Goal: Transaction & Acquisition: Purchase product/service

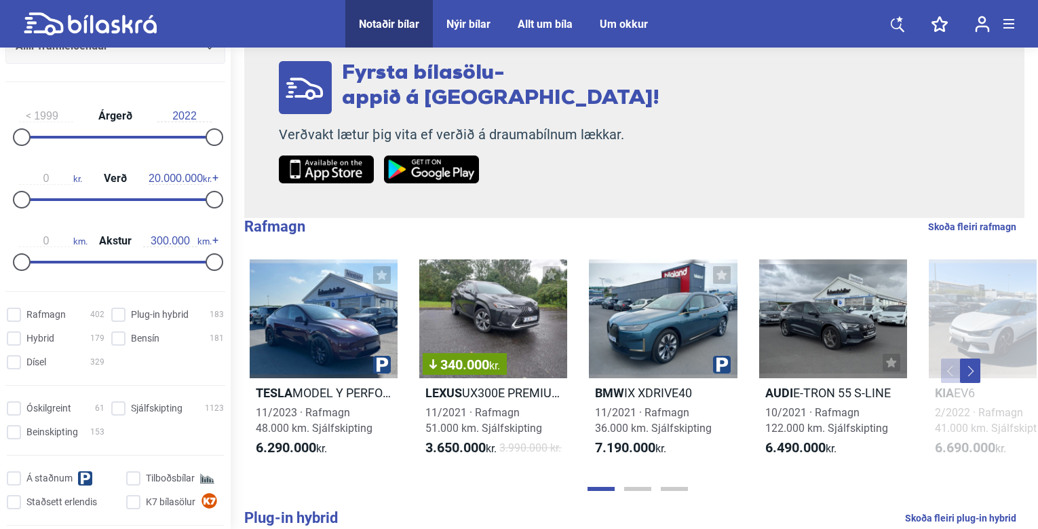
scroll to position [183, 0]
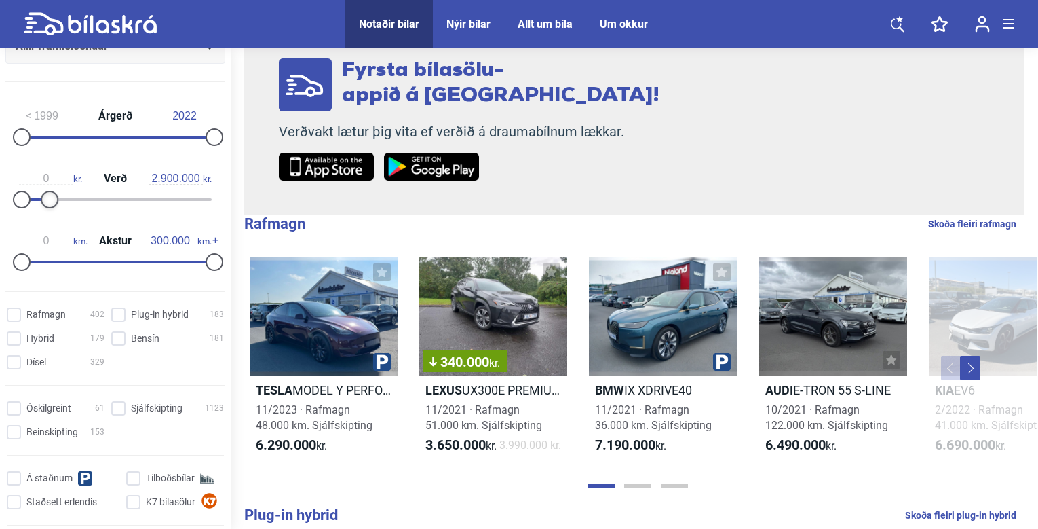
type input "2.800.000"
drag, startPoint x: 215, startPoint y: 198, endPoint x: 54, endPoint y: 198, distance: 161.5
click at [54, 198] on div at bounding box center [49, 200] width 18 height 18
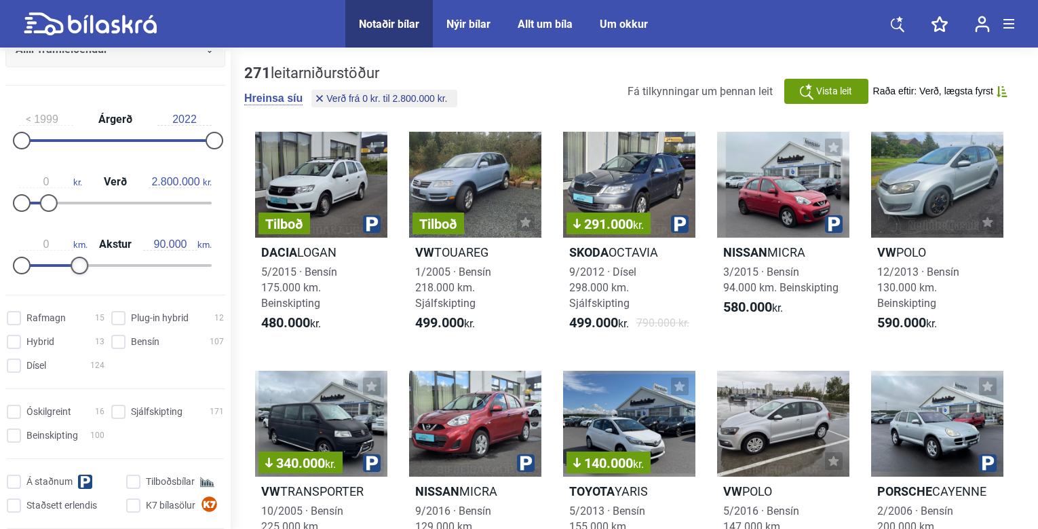
type input "80.000"
drag, startPoint x: 210, startPoint y: 267, endPoint x: 75, endPoint y: 264, distance: 135.1
click at [75, 264] on div at bounding box center [73, 266] width 18 height 18
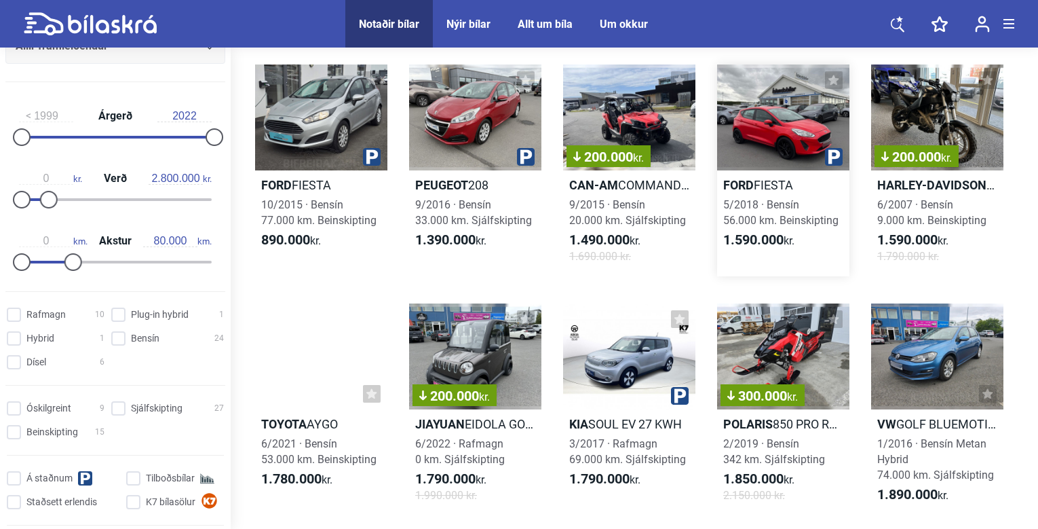
scroll to position [68, 0]
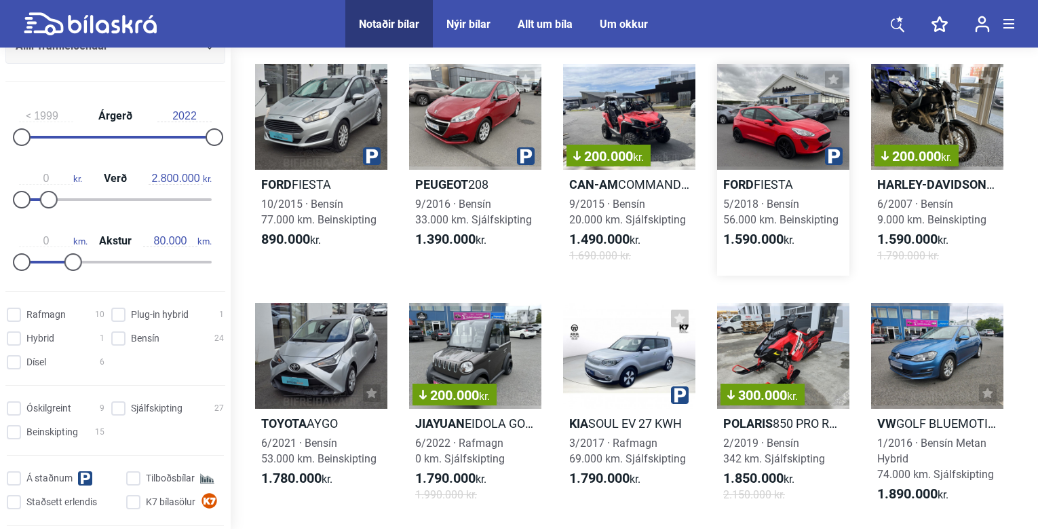
click at [779, 114] on div at bounding box center [783, 117] width 132 height 106
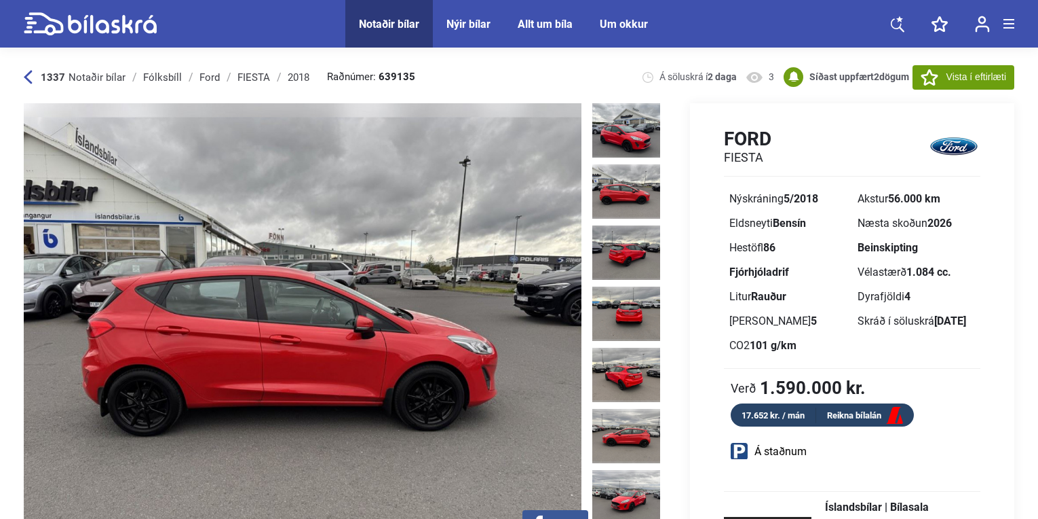
click at [443, 250] on img at bounding box center [303, 326] width 558 height 447
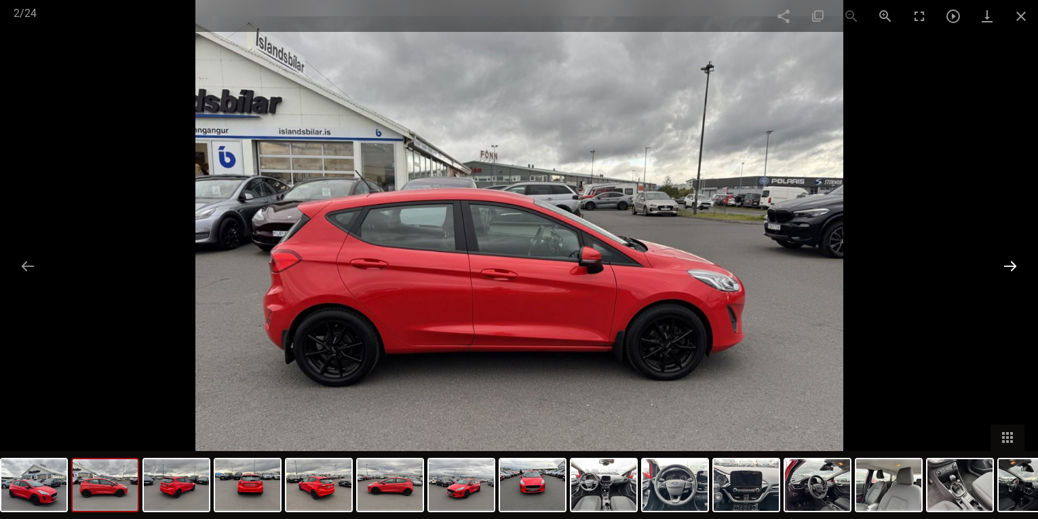
click at [1010, 263] on button at bounding box center [1010, 265] width 29 height 26
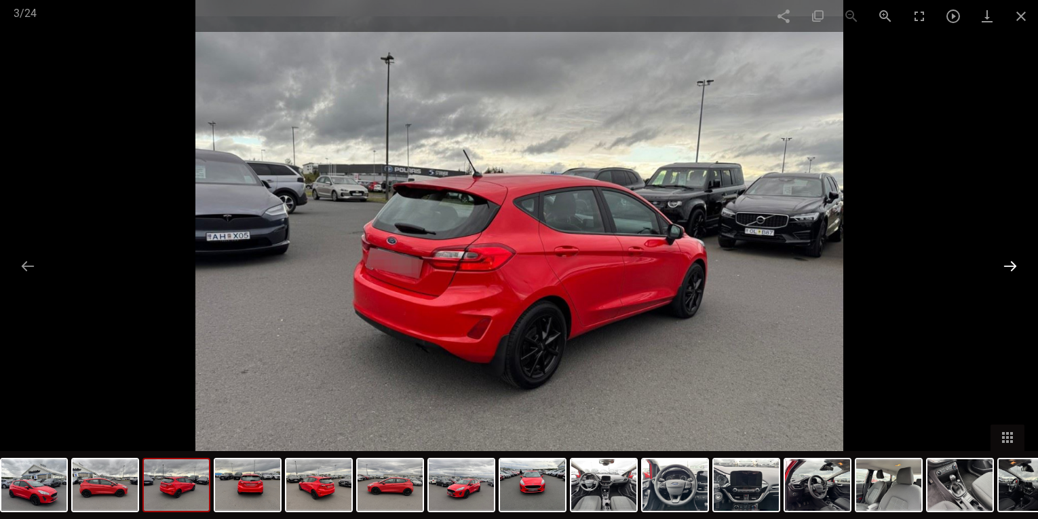
click at [1010, 263] on button at bounding box center [1010, 265] width 29 height 26
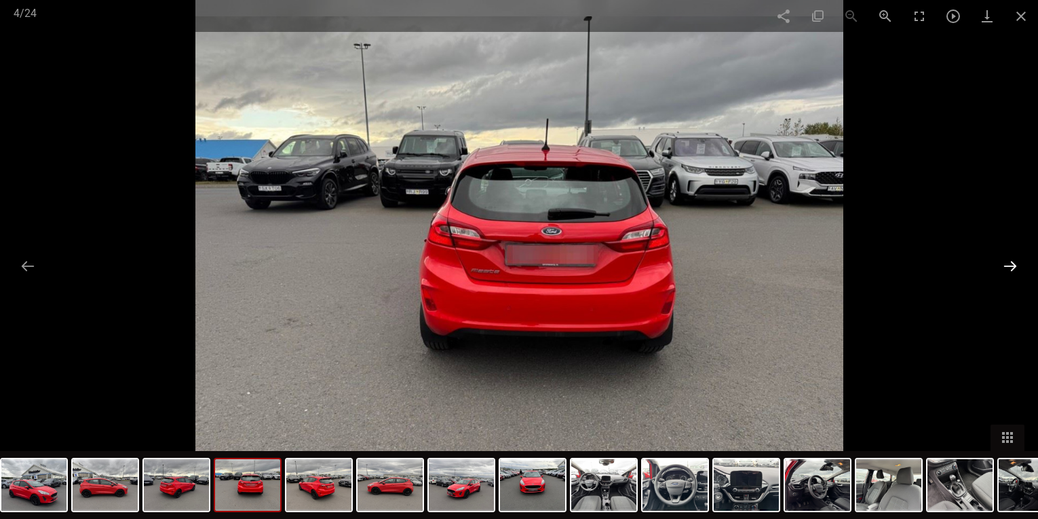
click at [1010, 263] on button at bounding box center [1010, 265] width 29 height 26
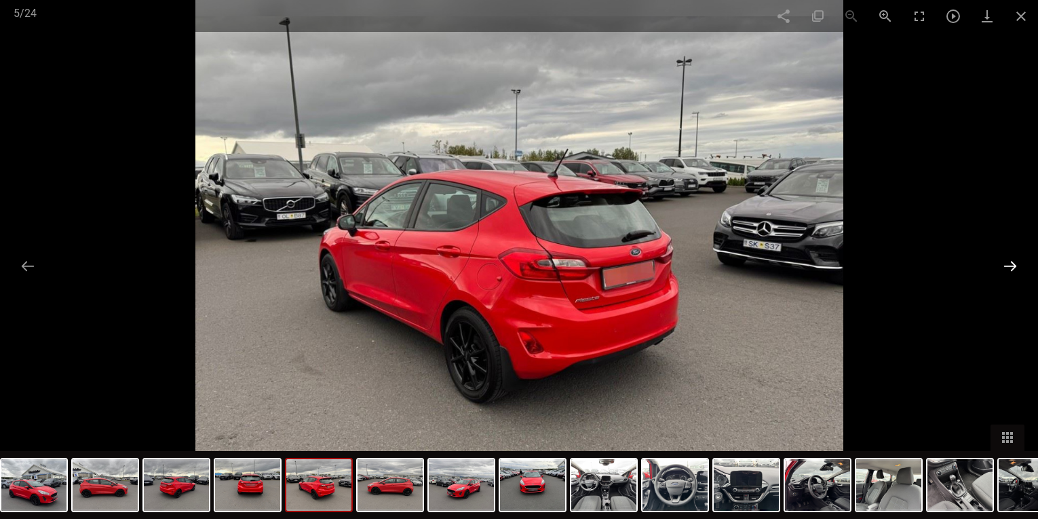
click at [1010, 263] on button at bounding box center [1010, 265] width 29 height 26
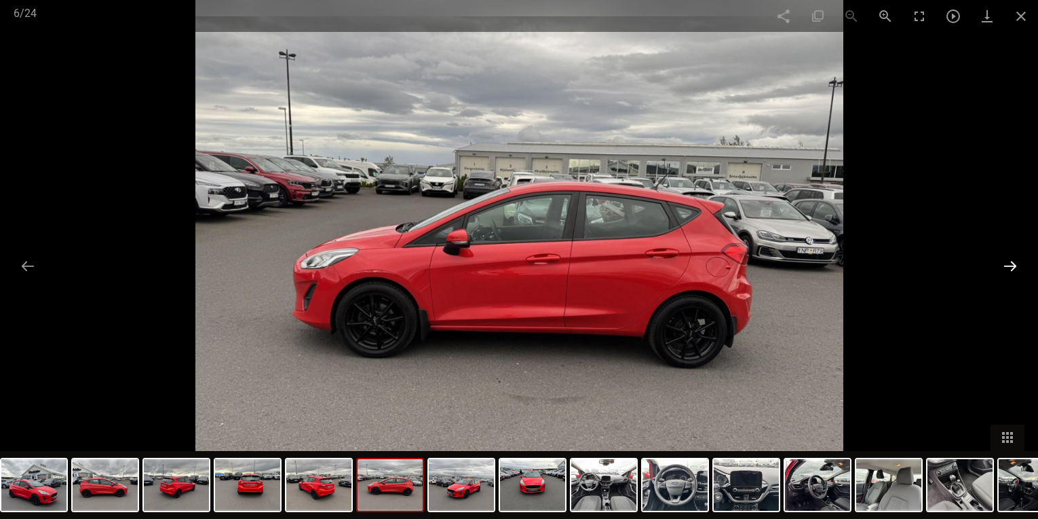
click at [1007, 265] on button at bounding box center [1010, 265] width 29 height 26
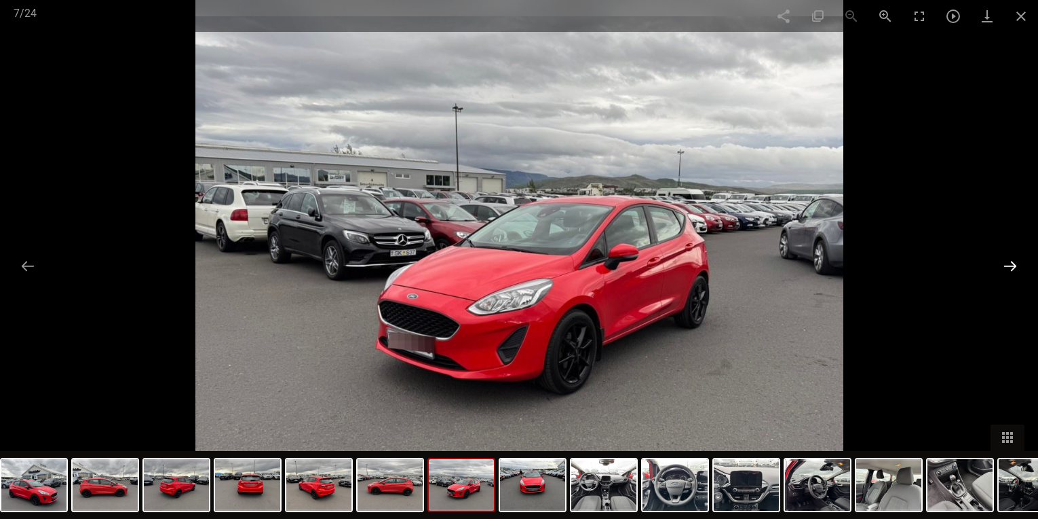
click at [1007, 265] on button at bounding box center [1010, 265] width 29 height 26
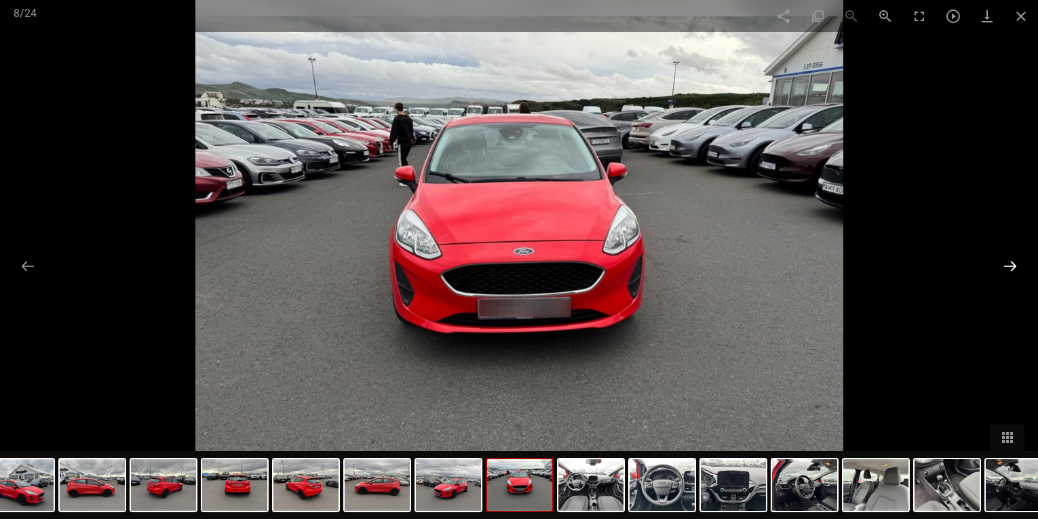
click at [1007, 265] on button at bounding box center [1010, 265] width 29 height 26
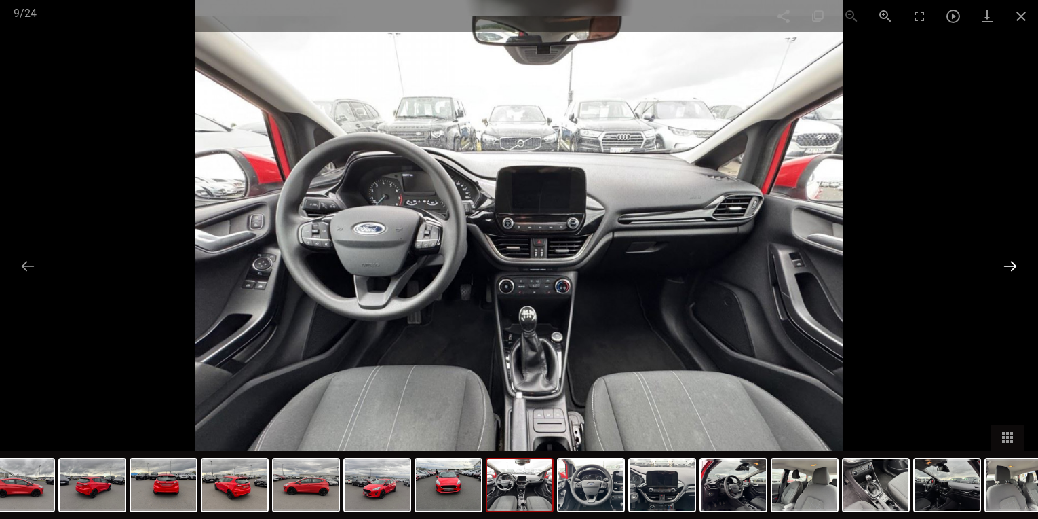
click at [1007, 265] on button at bounding box center [1010, 265] width 29 height 26
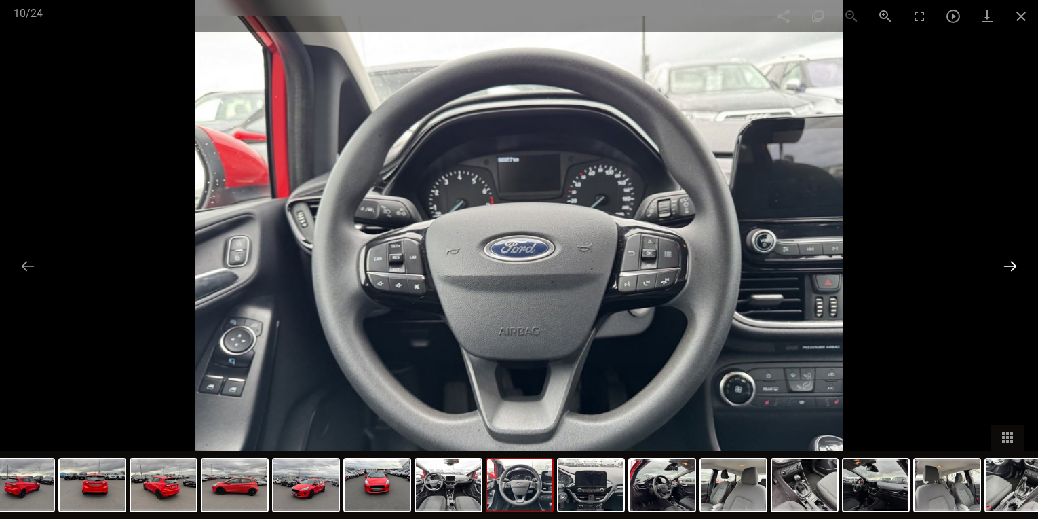
click at [1007, 265] on button at bounding box center [1010, 265] width 29 height 26
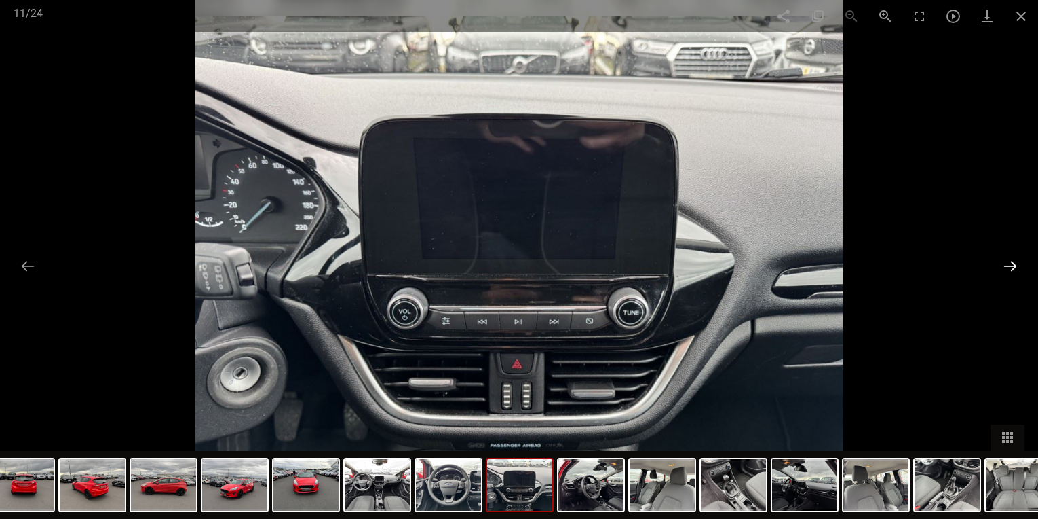
click at [1007, 265] on button at bounding box center [1010, 265] width 29 height 26
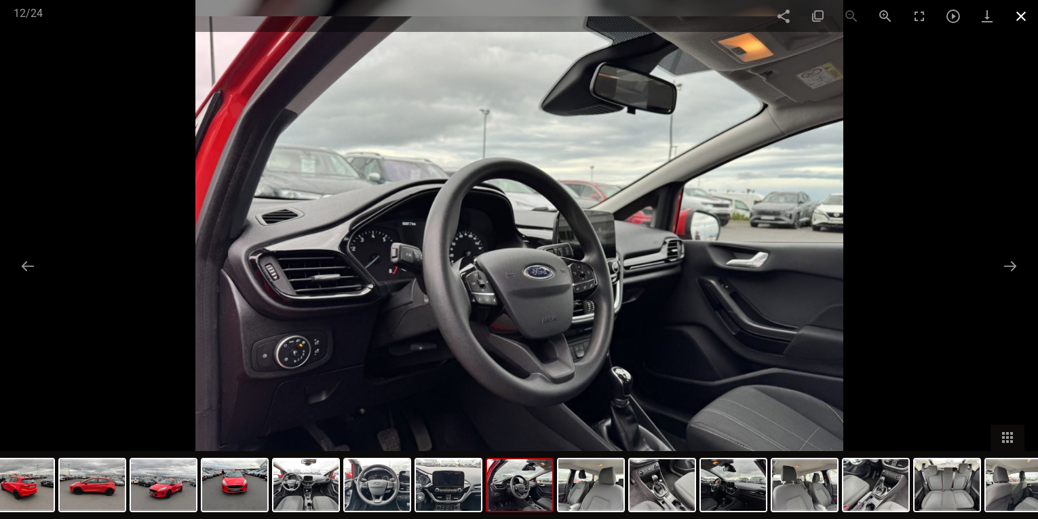
click at [1024, 13] on span at bounding box center [1022, 16] width 34 height 32
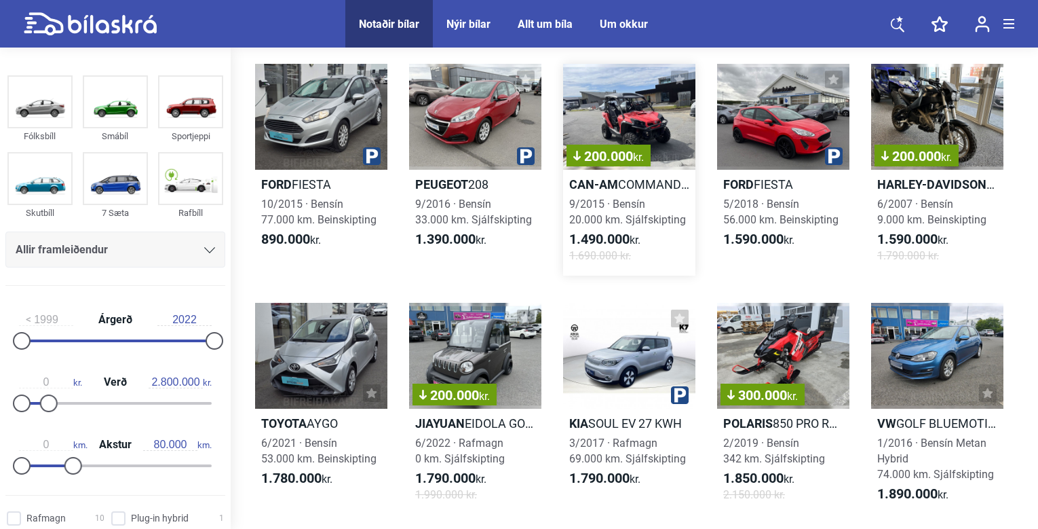
scroll to position [136, 0]
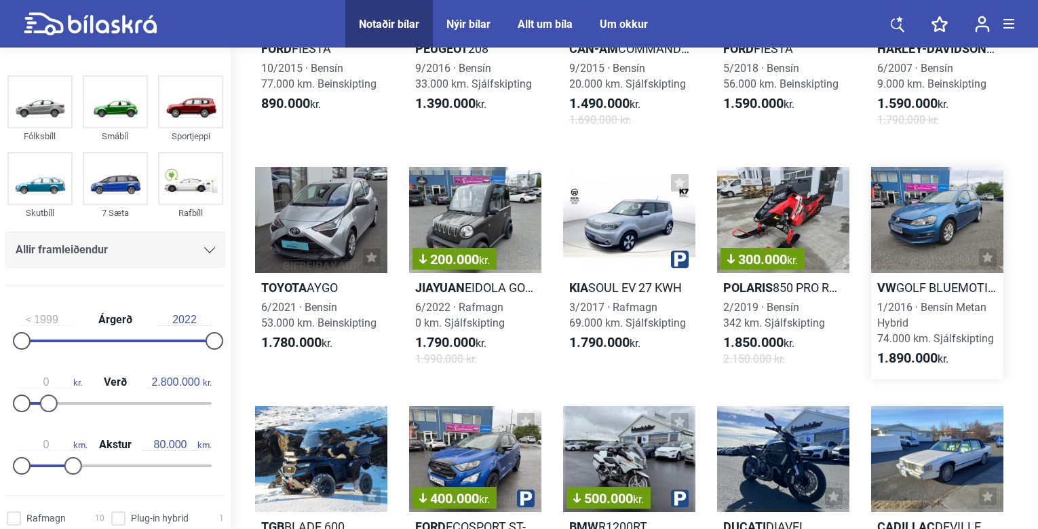
click at [920, 211] on div at bounding box center [938, 220] width 132 height 106
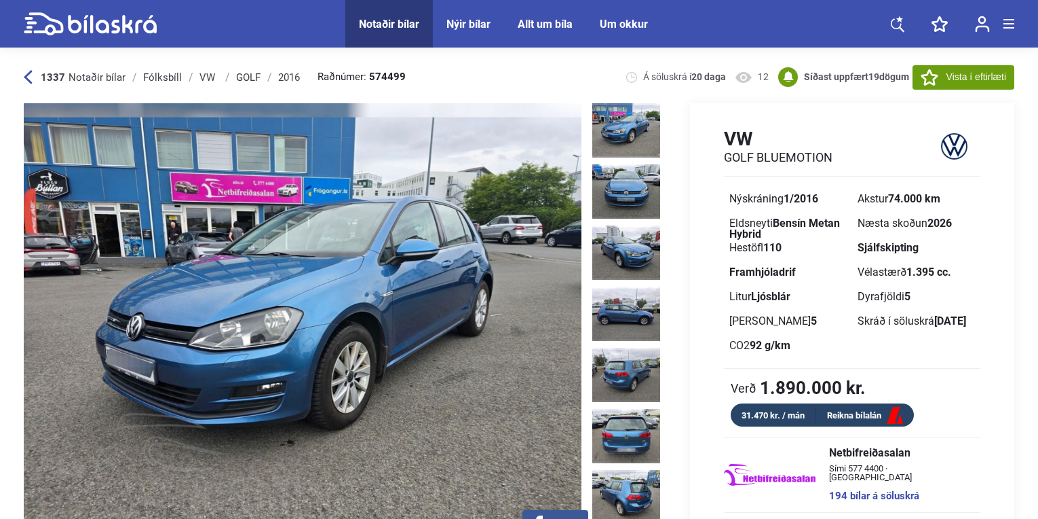
click at [640, 139] on img at bounding box center [627, 130] width 68 height 54
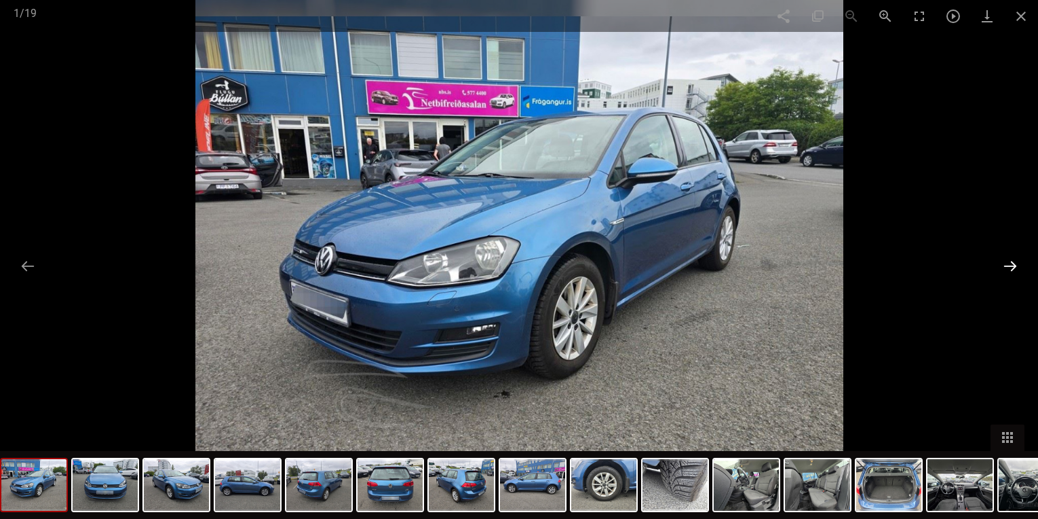
click at [996, 261] on button at bounding box center [1010, 265] width 29 height 26
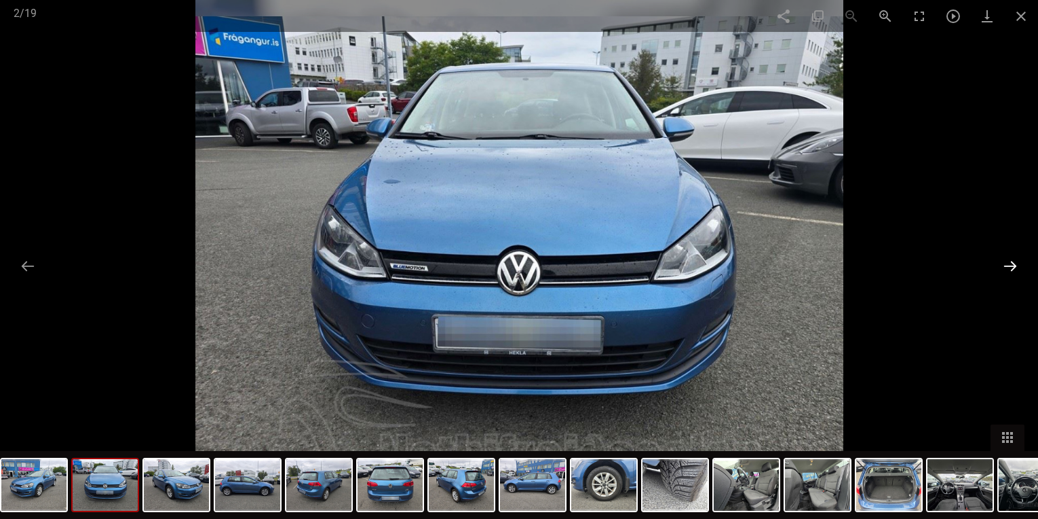
click at [996, 261] on button at bounding box center [1010, 265] width 29 height 26
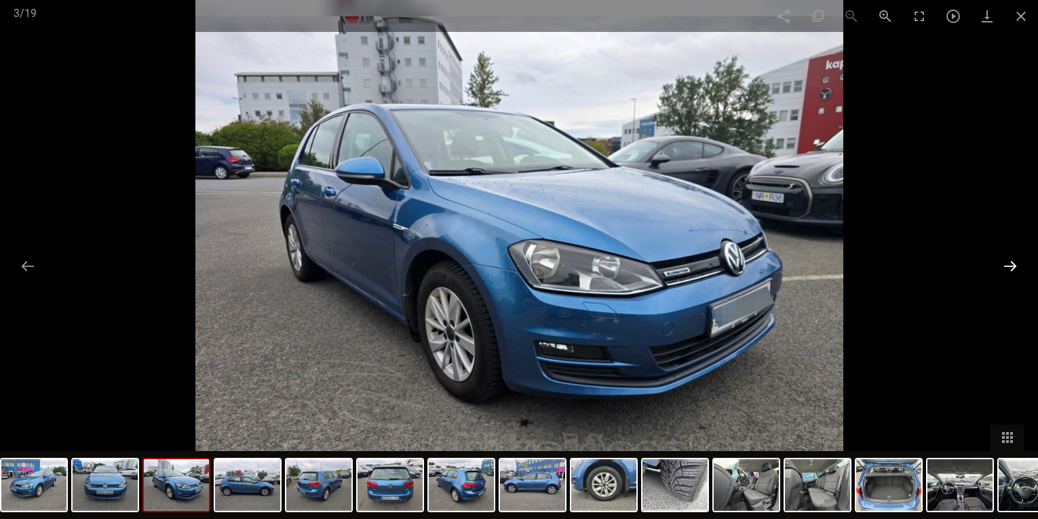
click at [996, 261] on button at bounding box center [1010, 265] width 29 height 26
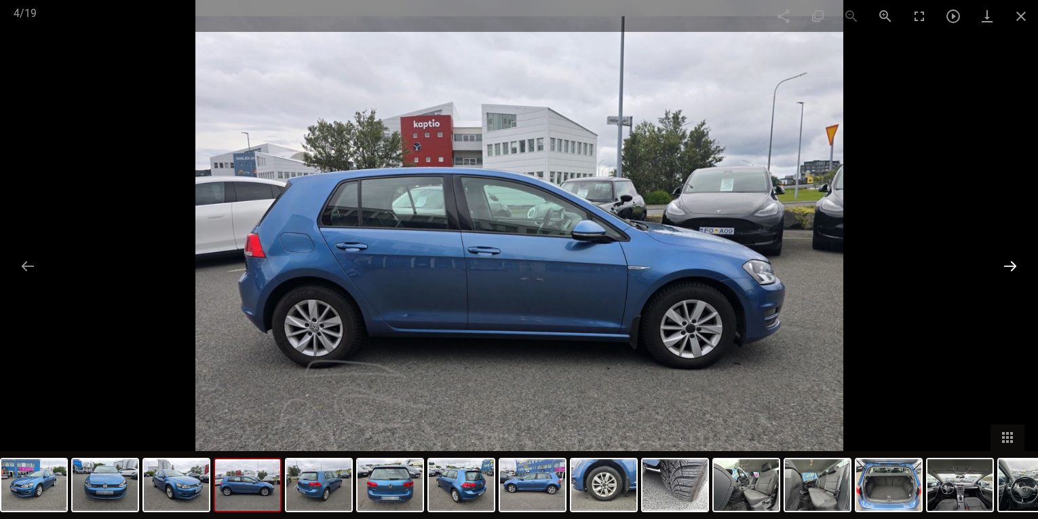
click at [996, 261] on button at bounding box center [1010, 265] width 29 height 26
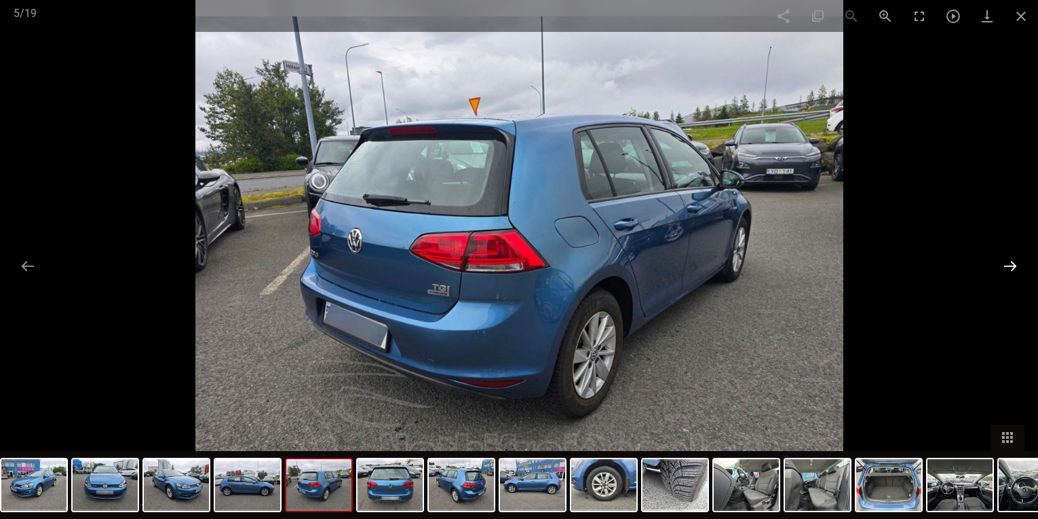
click at [996, 261] on button at bounding box center [1010, 265] width 29 height 26
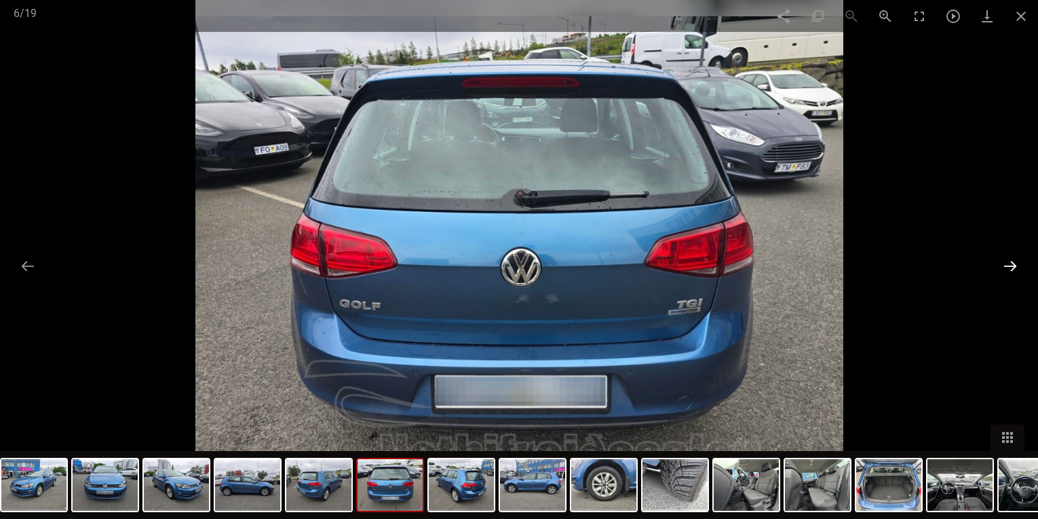
click at [996, 261] on button at bounding box center [1010, 265] width 29 height 26
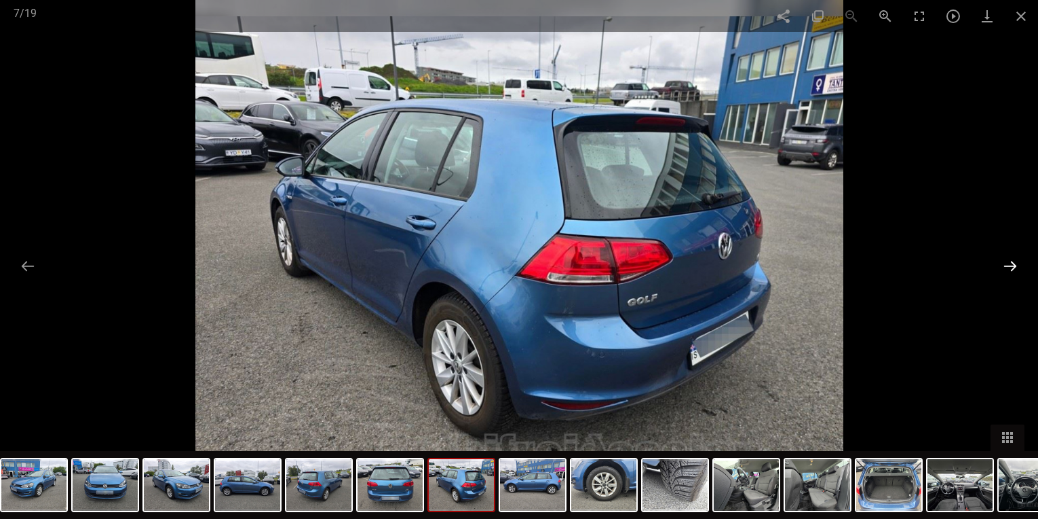
click at [996, 261] on button at bounding box center [1010, 265] width 29 height 26
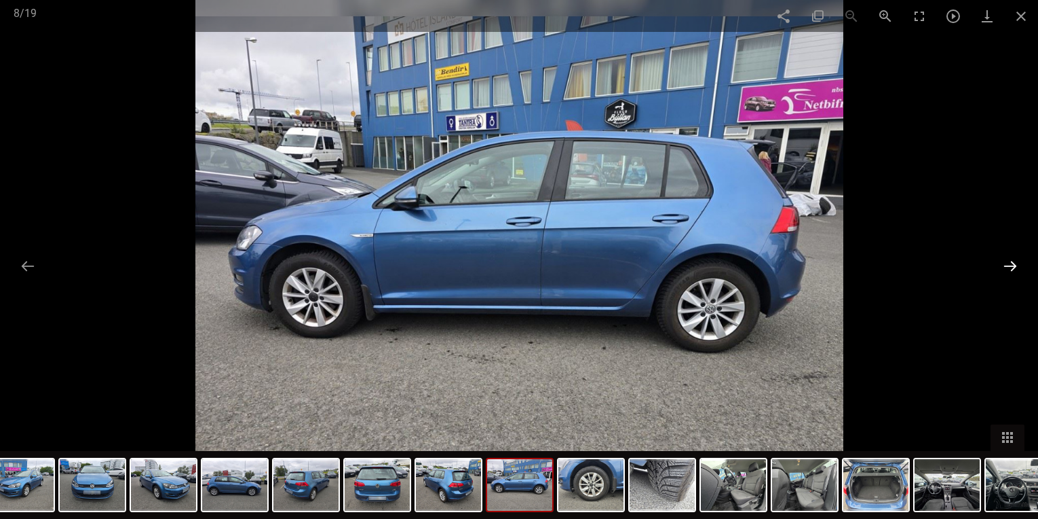
click at [996, 261] on button at bounding box center [1010, 265] width 29 height 26
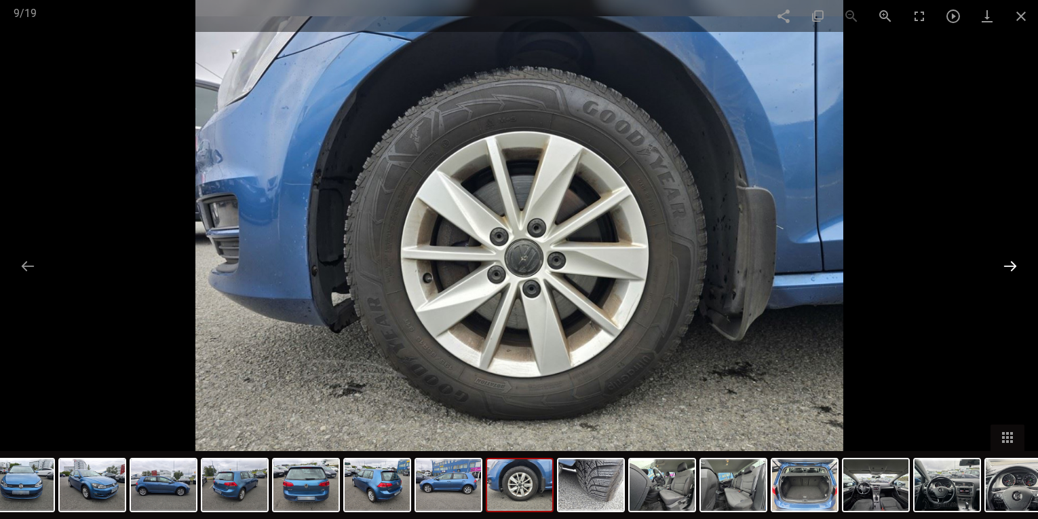
click at [996, 261] on button at bounding box center [1010, 265] width 29 height 26
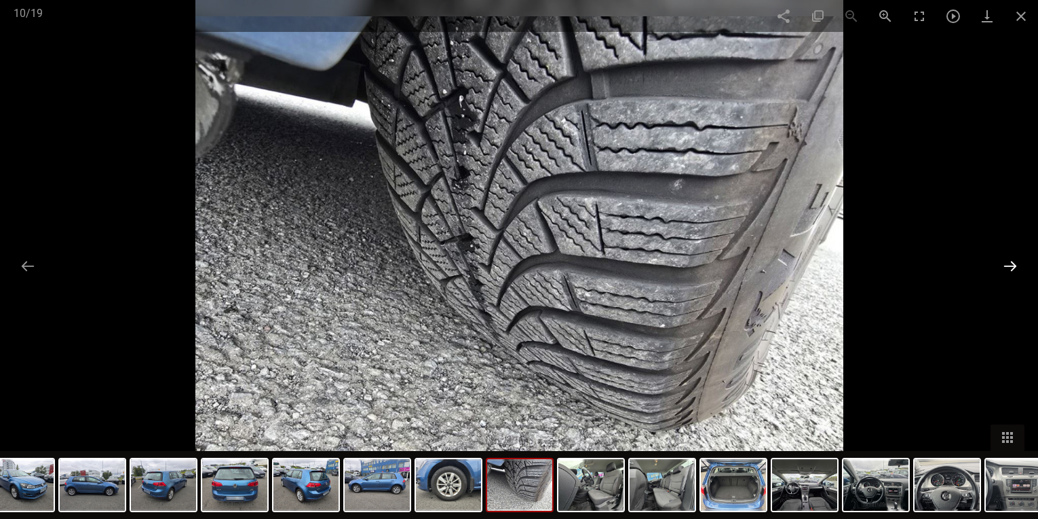
click at [996, 261] on button at bounding box center [1010, 265] width 29 height 26
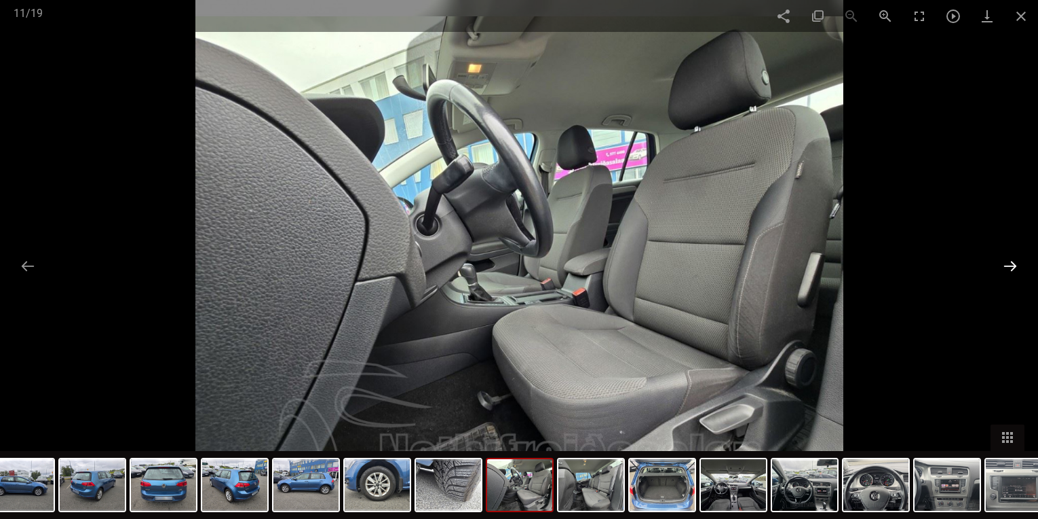
click at [996, 261] on button at bounding box center [1010, 265] width 29 height 26
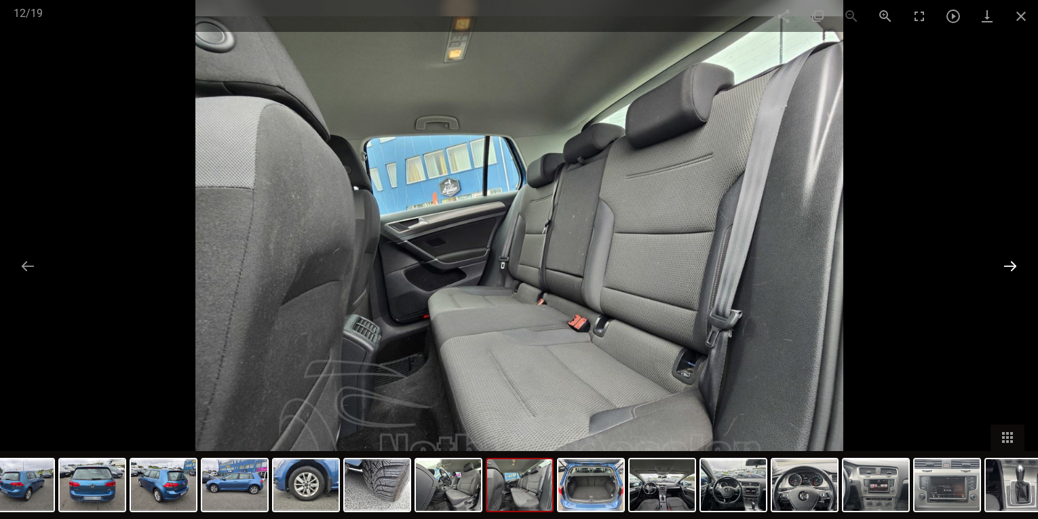
click at [996, 261] on button at bounding box center [1010, 265] width 29 height 26
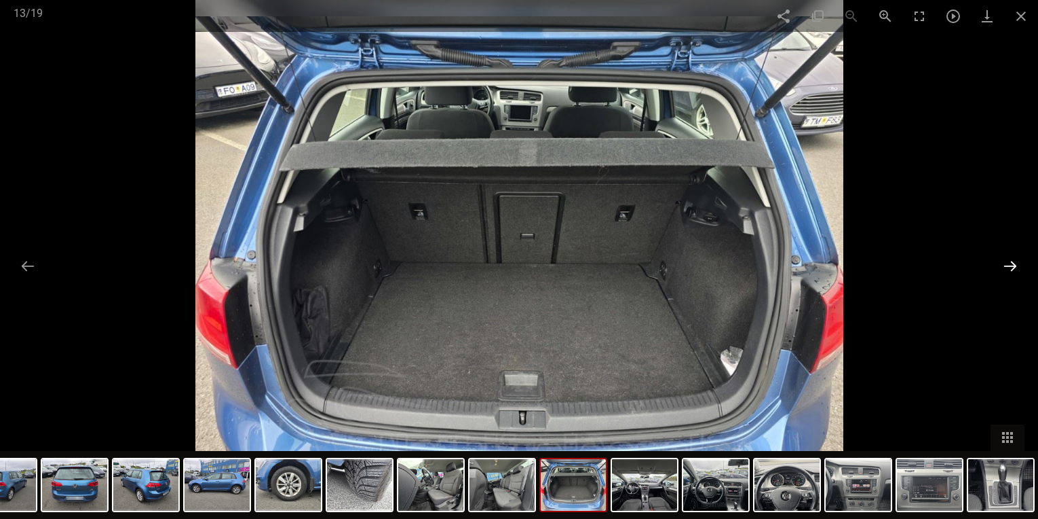
click at [996, 261] on button at bounding box center [1010, 265] width 29 height 26
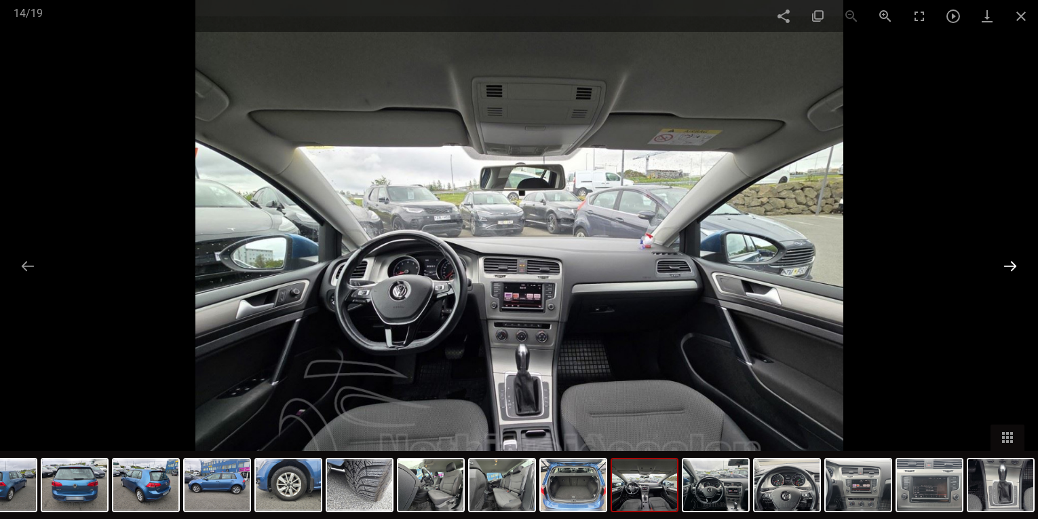
click at [996, 261] on button at bounding box center [1010, 265] width 29 height 26
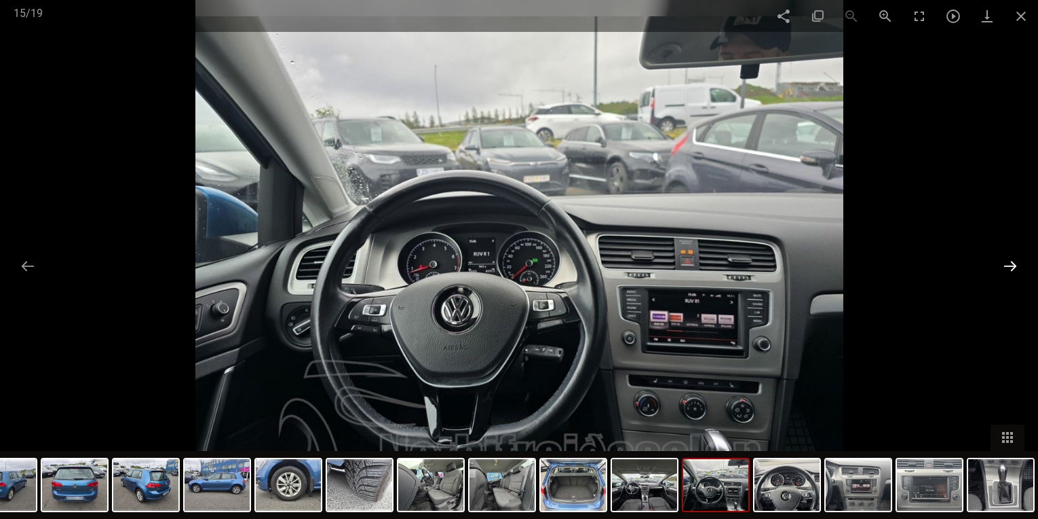
click at [996, 261] on button at bounding box center [1010, 265] width 29 height 26
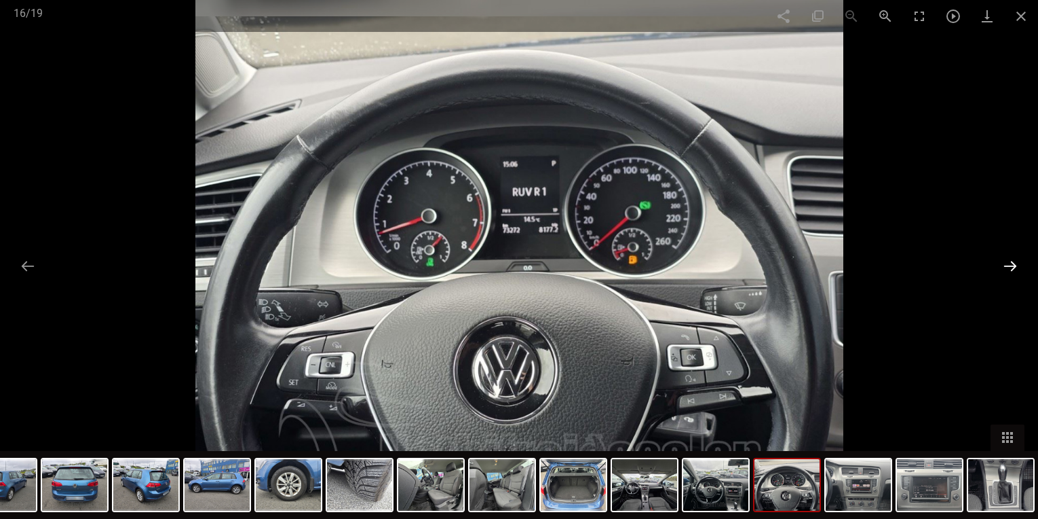
click at [996, 261] on button at bounding box center [1010, 265] width 29 height 26
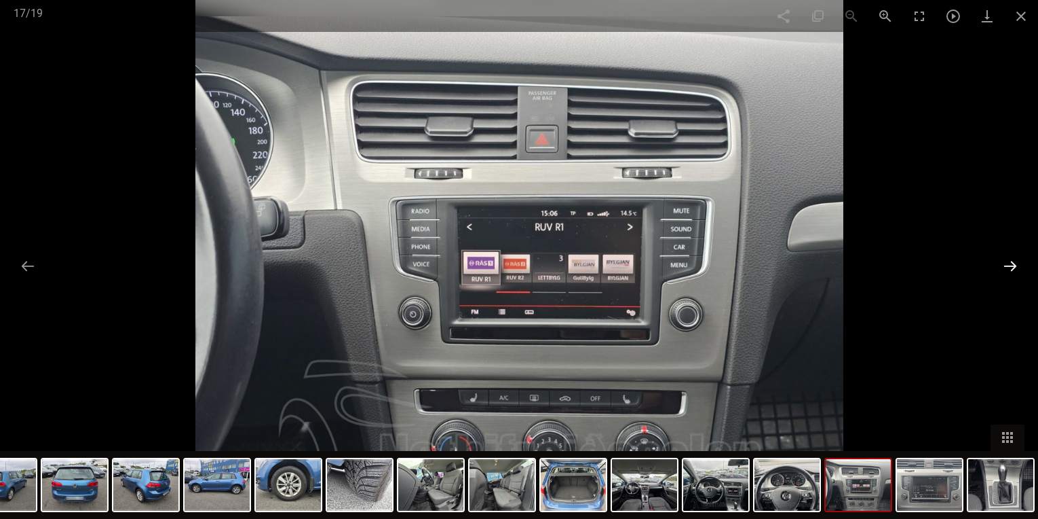
click at [996, 261] on button at bounding box center [1010, 265] width 29 height 26
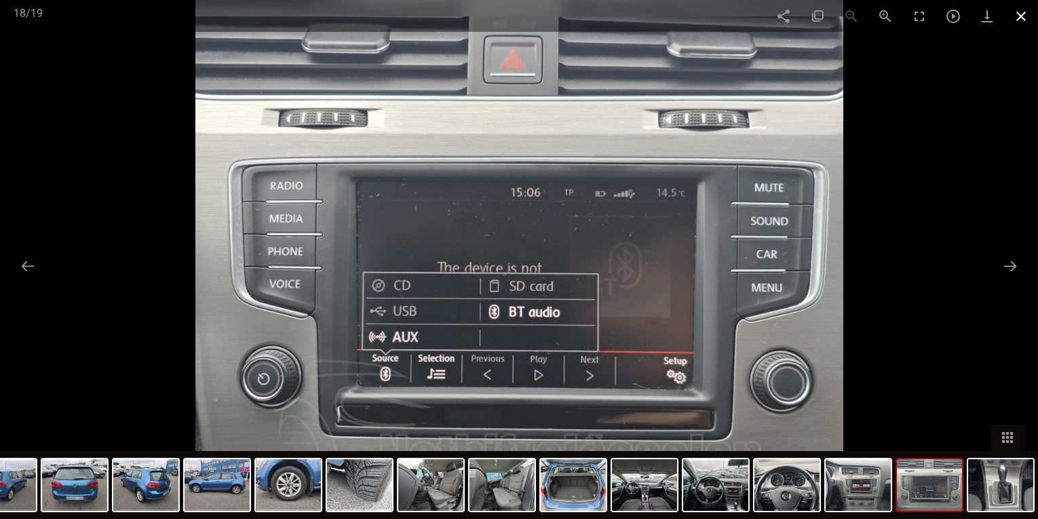
click at [1025, 11] on span at bounding box center [1022, 16] width 34 height 32
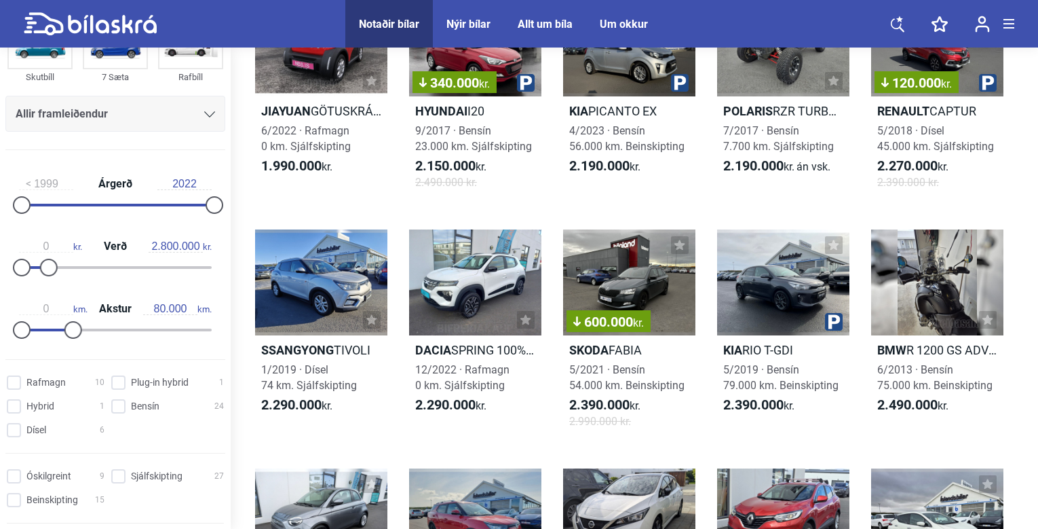
scroll to position [882, 0]
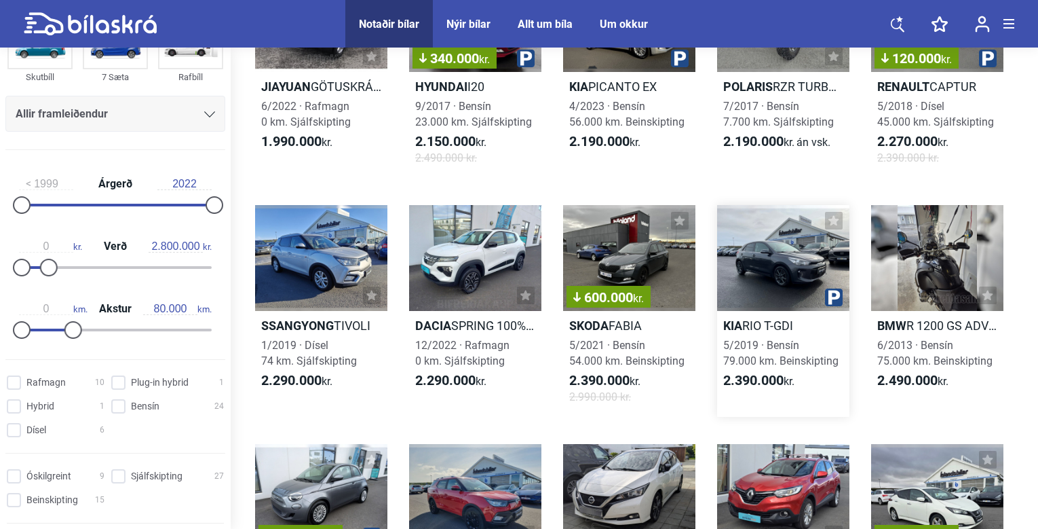
click at [770, 253] on div at bounding box center [783, 258] width 132 height 106
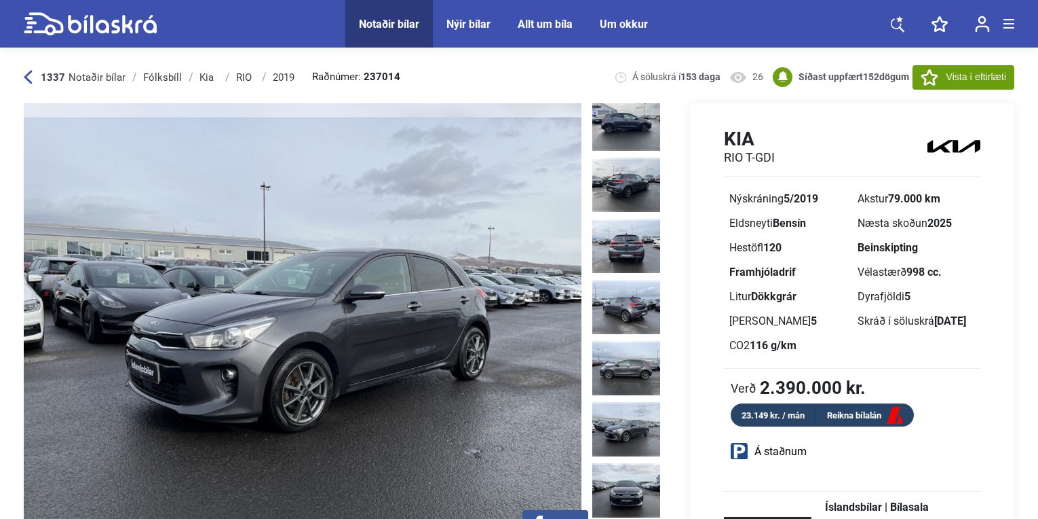
scroll to position [339, 0]
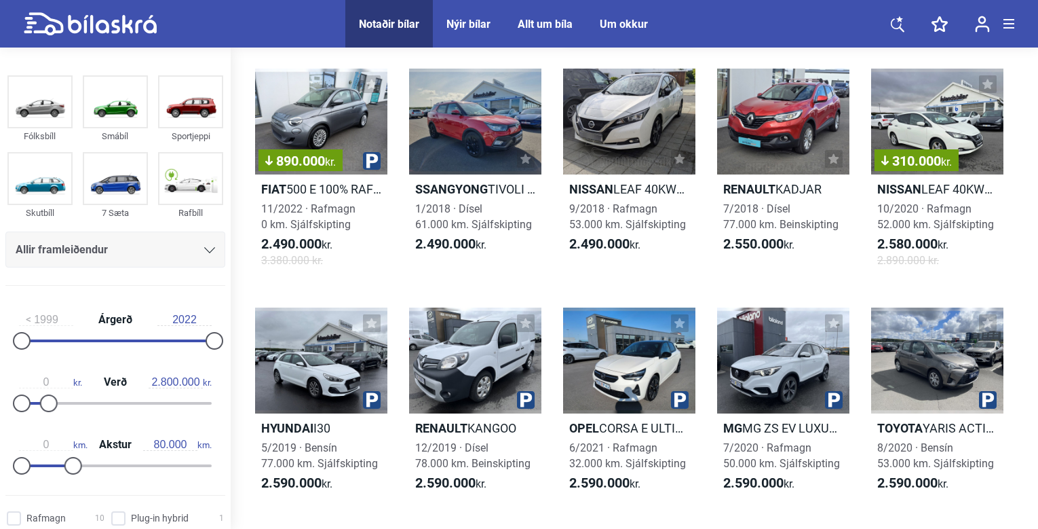
scroll to position [1326, 0]
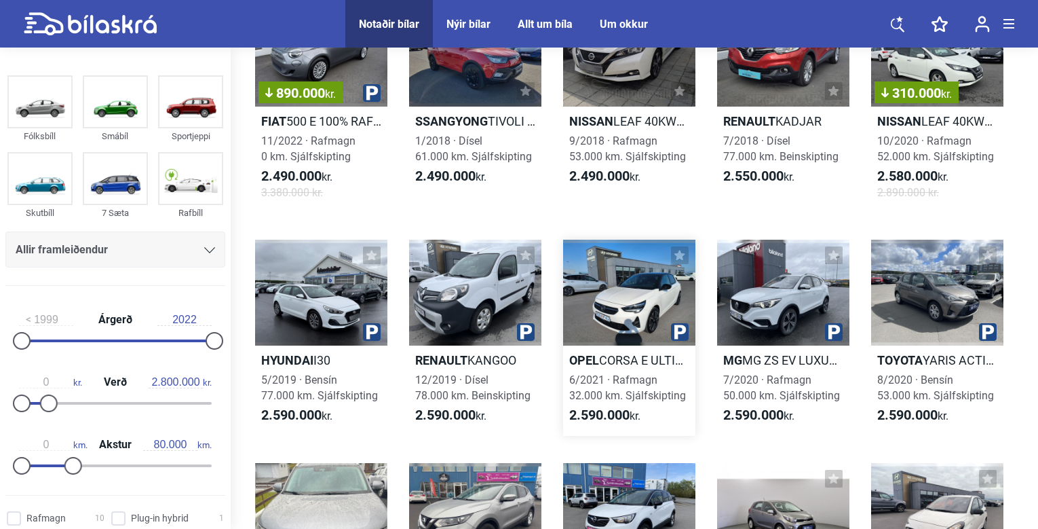
click at [632, 288] on div at bounding box center [629, 293] width 132 height 106
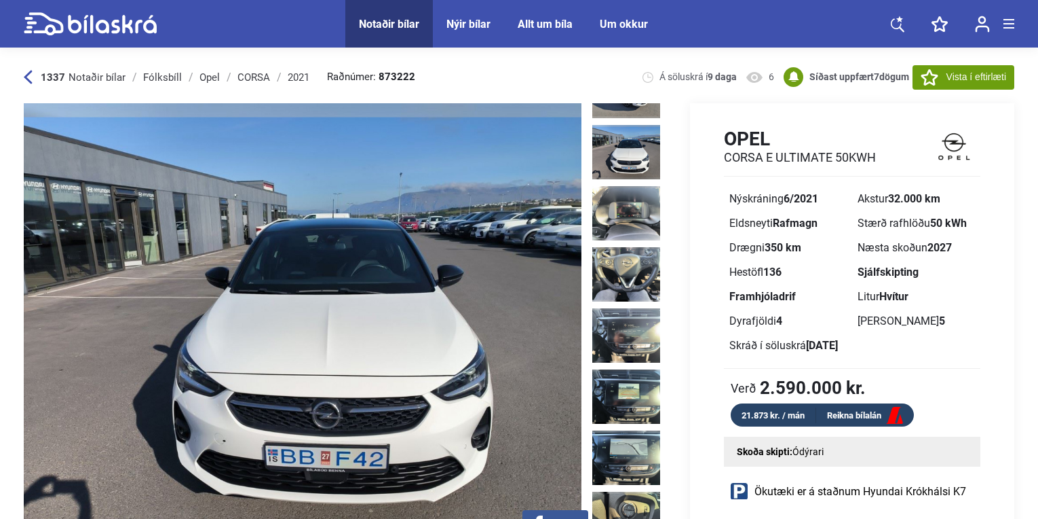
scroll to position [407, 0]
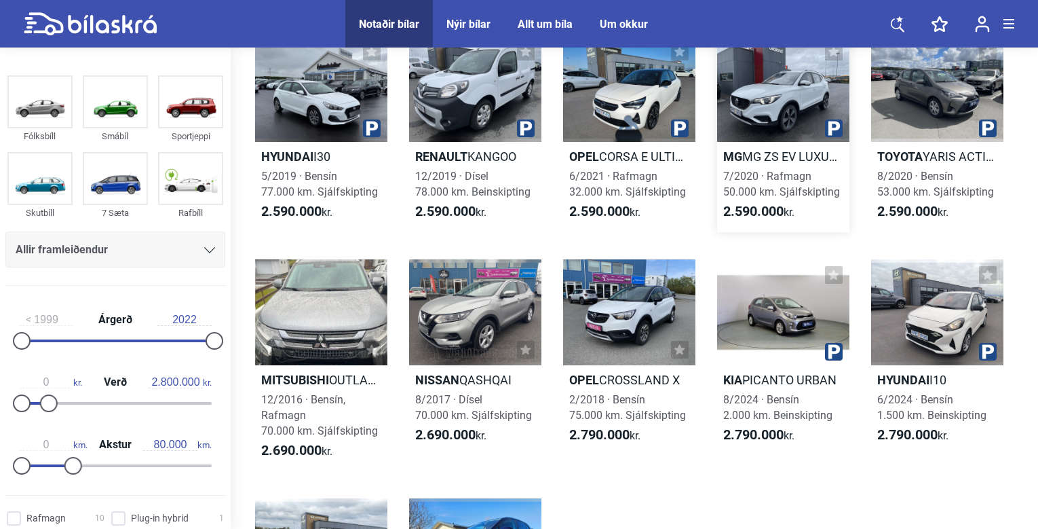
scroll to position [1801, 0]
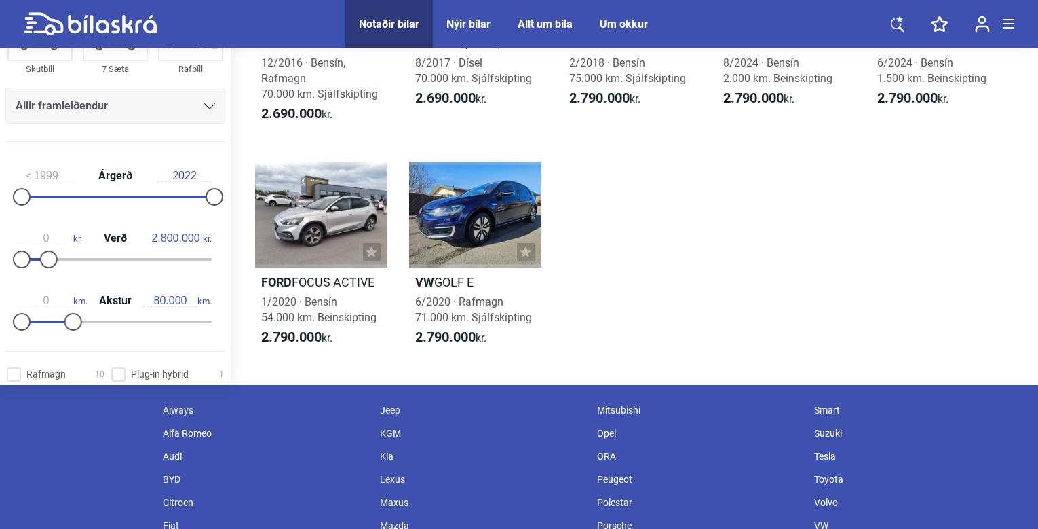
type input "300.000"
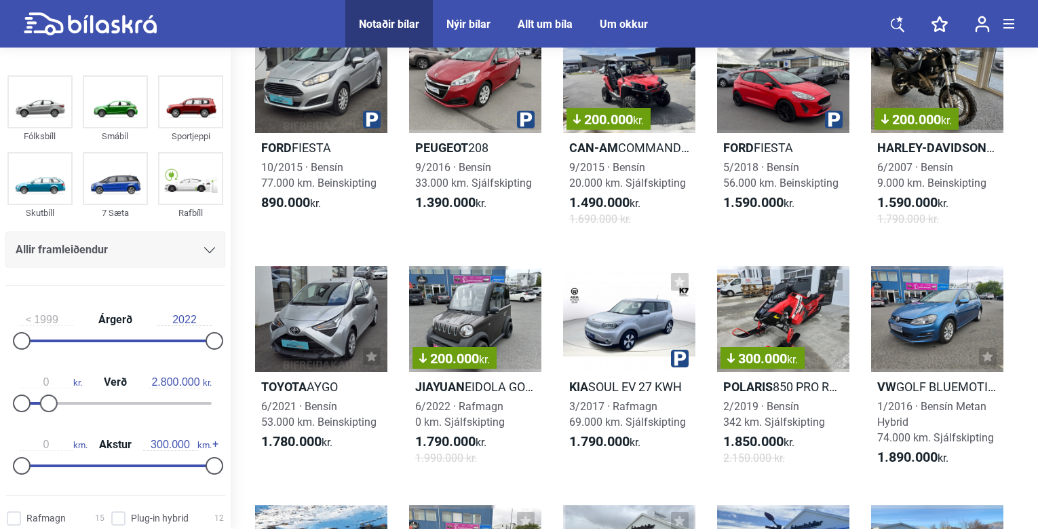
type input "20.000.000"
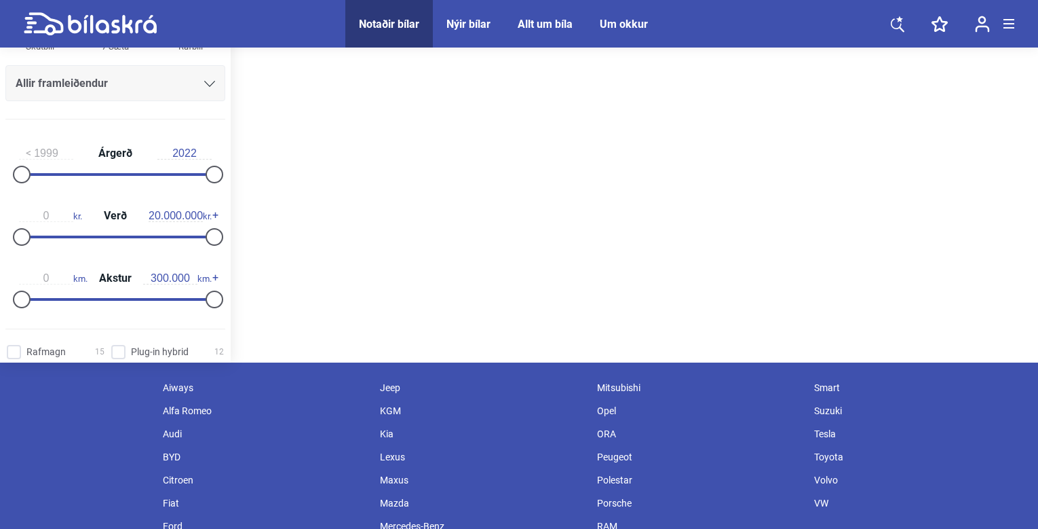
scroll to position [183, 0]
